Goal: Information Seeking & Learning: Learn about a topic

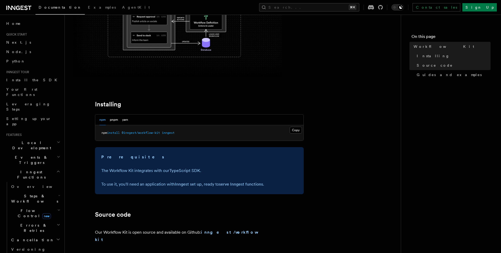
scroll to position [126, 0]
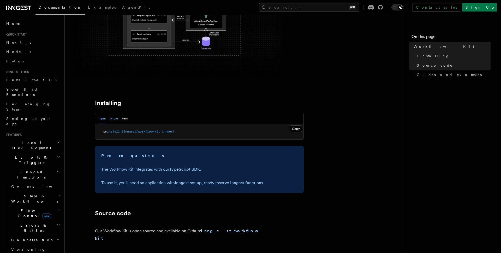
click at [114, 119] on button "pnpm" at bounding box center [114, 118] width 8 height 11
click at [126, 119] on button "yarn" at bounding box center [125, 118] width 6 height 11
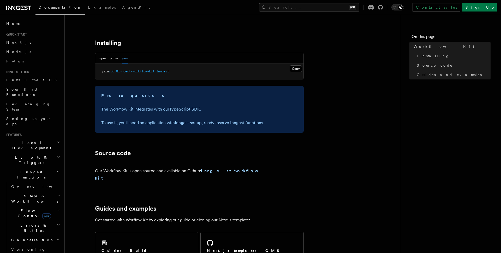
scroll to position [212, 0]
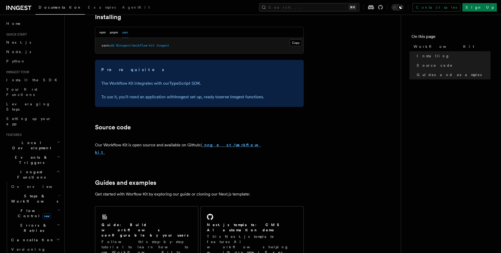
click at [218, 144] on strong "inngest/workflow-kit" at bounding box center [178, 148] width 166 height 12
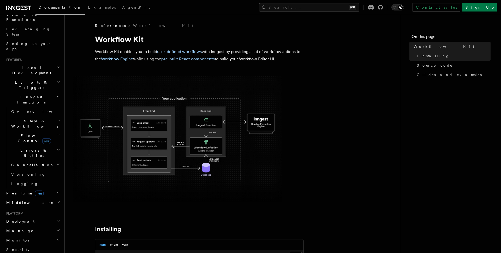
scroll to position [212, 0]
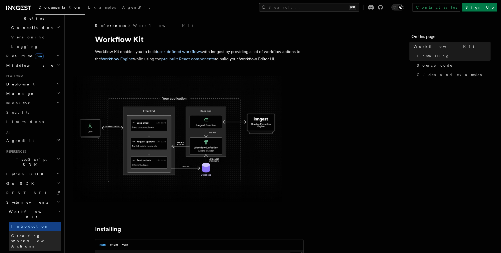
click at [36, 233] on span "Creating Workflow Actions" at bounding box center [33, 240] width 45 height 15
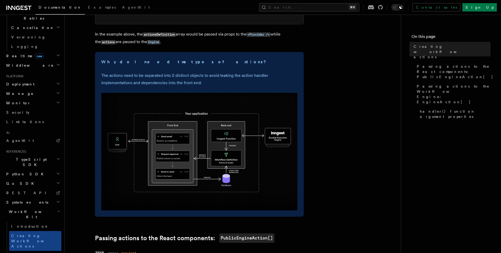
scroll to position [157, 0]
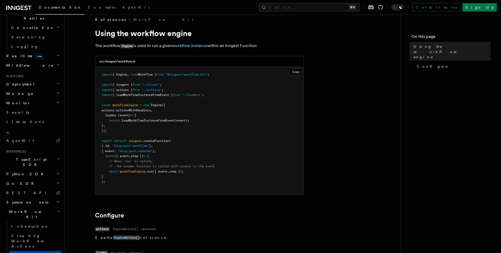
scroll to position [5, 0]
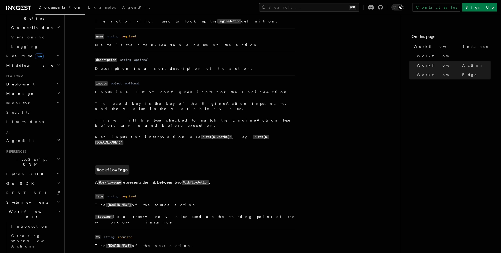
scroll to position [476, 0]
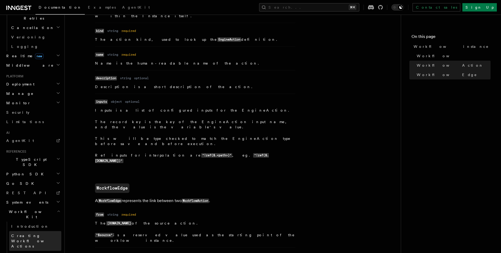
click at [38, 233] on span "Creating Workflow Actions" at bounding box center [33, 240] width 45 height 15
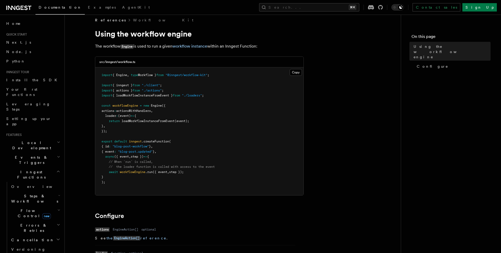
scroll to position [157, 0]
